Goal: Task Accomplishment & Management: Manage account settings

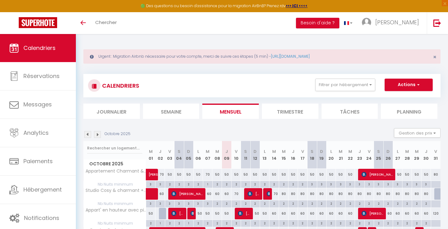
scroll to position [106, 0]
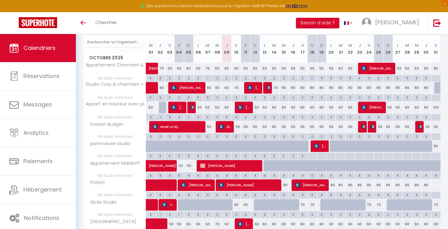
click at [226, 88] on div "60" at bounding box center [226, 88] width 9 height 12
type input "60"
type input "Jeu 09 Octobre 2025"
type input "Ven 10 Octobre 2025"
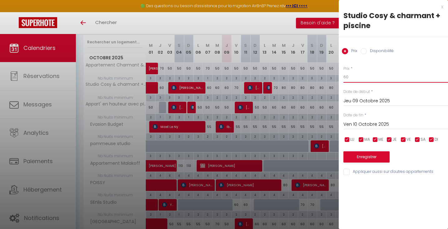
click at [349, 80] on input "60" at bounding box center [395, 76] width 105 height 11
type input "6"
type input "50"
click at [356, 124] on input "Ven 10 Octobre 2025" at bounding box center [395, 124] width 105 height 8
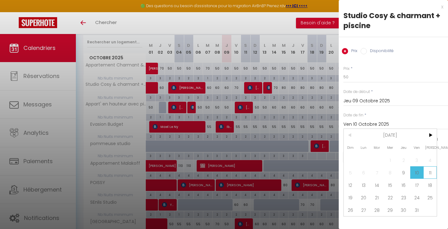
click at [433, 169] on span "11" at bounding box center [429, 172] width 13 height 12
type input "[DATE]"
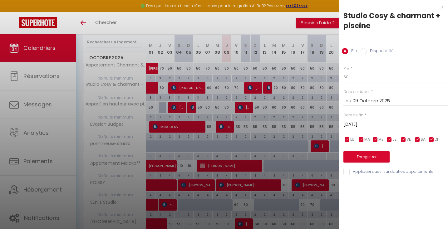
click at [390, 156] on div "Enregistrer" at bounding box center [395, 153] width 105 height 19
click at [377, 159] on button "Enregistrer" at bounding box center [366, 156] width 46 height 11
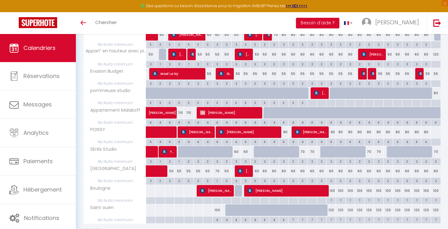
scroll to position [160, 0]
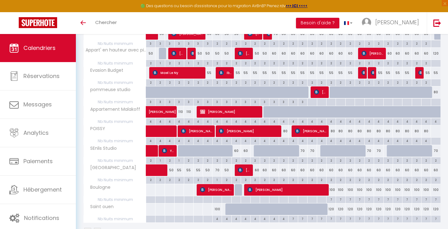
click at [228, 180] on div "2" at bounding box center [226, 180] width 9 height 6
type input "2"
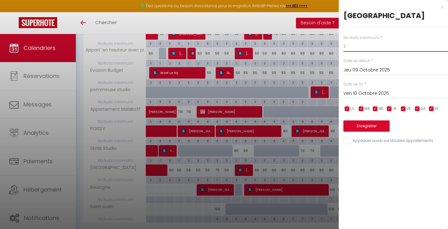
click at [350, 46] on input "2" at bounding box center [395, 46] width 105 height 11
type input "1"
click at [383, 123] on button "Enregistrer" at bounding box center [366, 125] width 46 height 11
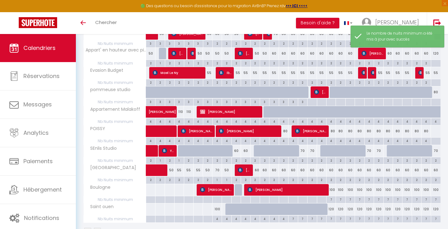
click at [227, 172] on div "50" at bounding box center [226, 170] width 9 height 12
type input "50"
type input "Jeu 09 Octobre 2025"
type input "Ven 10 Octobre 2025"
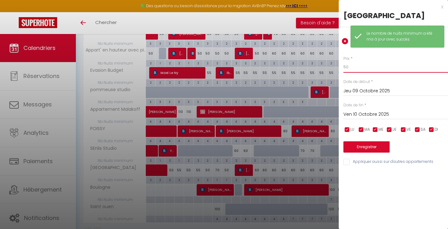
click at [361, 65] on input "50" at bounding box center [395, 66] width 105 height 11
click at [361, 66] on input "50" at bounding box center [395, 66] width 105 height 11
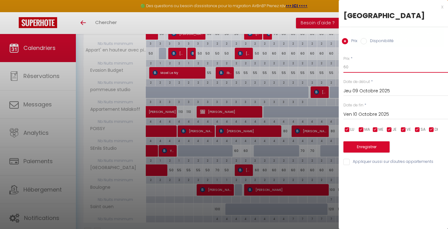
type input "60"
click at [356, 146] on button "Enregistrer" at bounding box center [366, 146] width 46 height 11
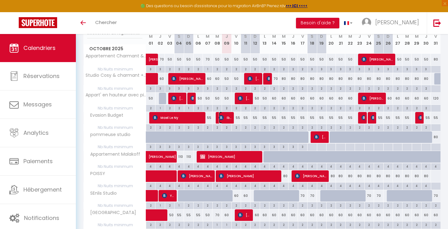
scroll to position [115, 0]
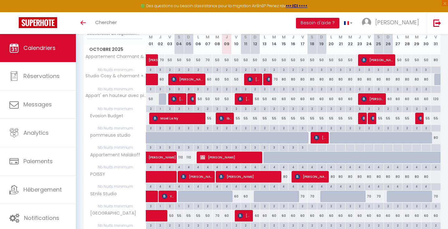
click at [223, 124] on td at bounding box center [226, 119] width 9 height 12
type input "55"
type input "Jeu 09 Octobre 2025"
type input "Ven 10 Octobre 2025"
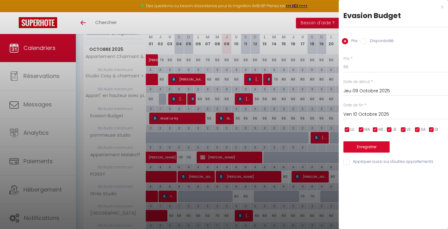
click at [223, 120] on div at bounding box center [224, 114] width 448 height 229
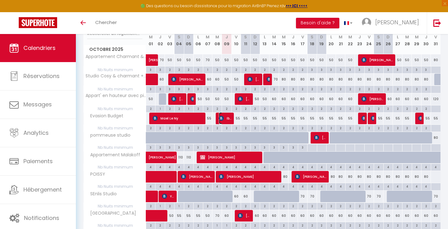
click at [223, 120] on img at bounding box center [221, 118] width 5 height 5
select select "OK"
select select "KO"
select select "0"
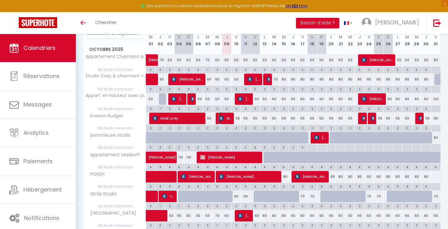
select select "1"
select select
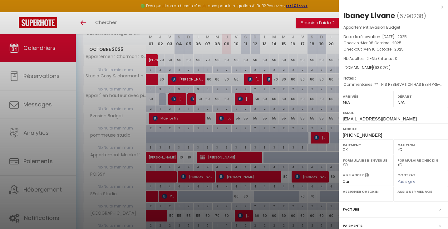
click at [223, 120] on div at bounding box center [224, 114] width 448 height 229
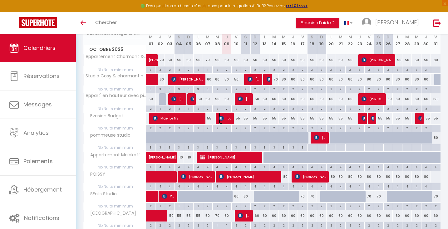
click at [223, 120] on img at bounding box center [221, 118] width 5 height 5
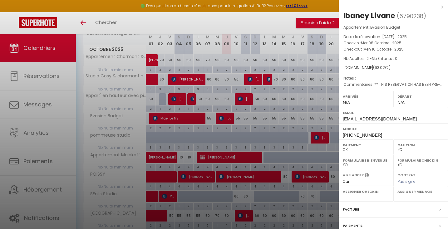
click at [223, 120] on div at bounding box center [224, 114] width 448 height 229
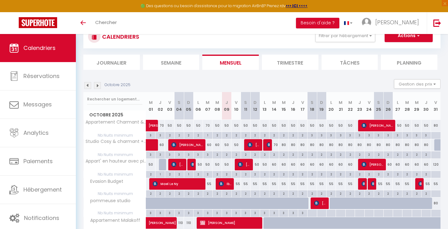
scroll to position [0, 0]
